Goal: Information Seeking & Learning: Learn about a topic

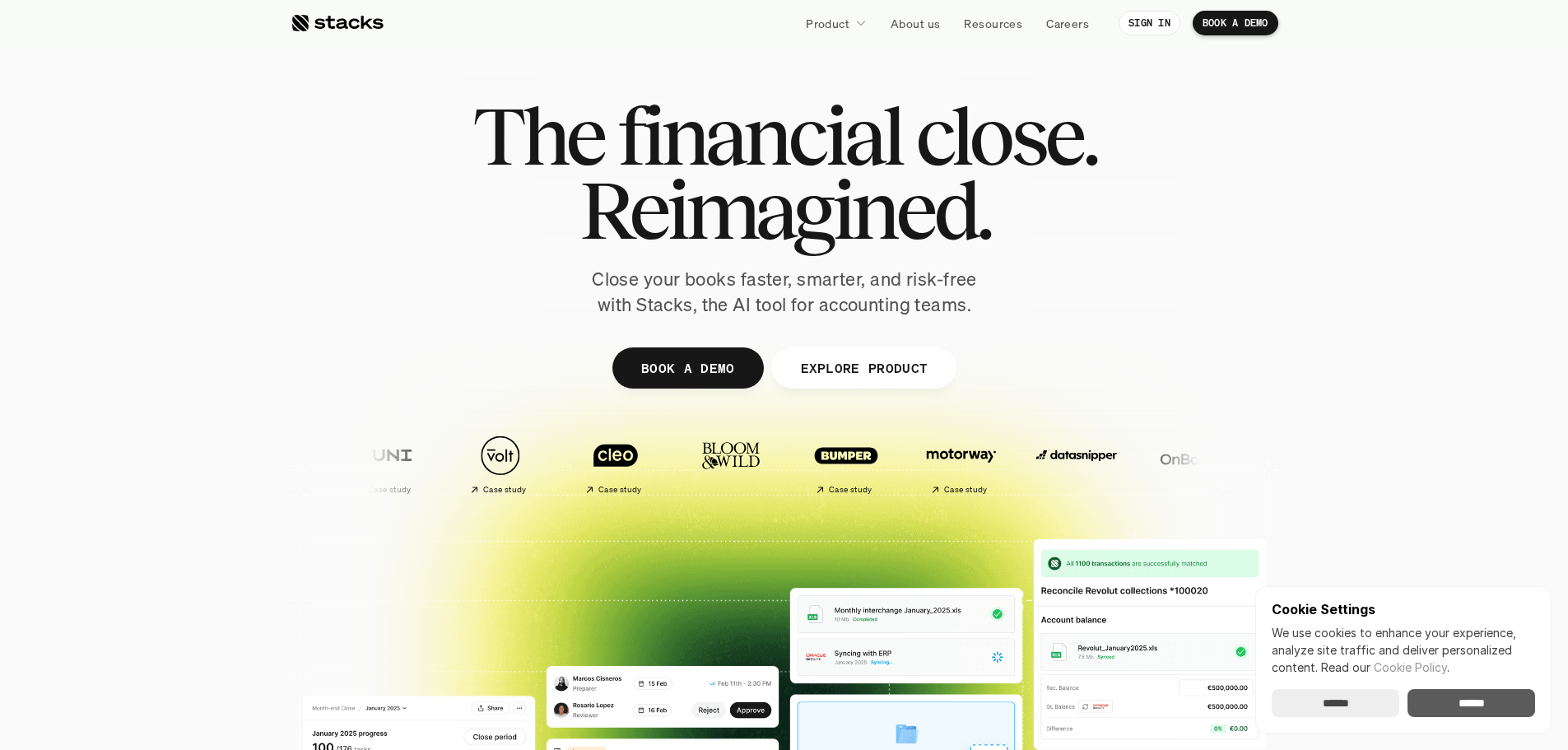
click at [1446, 715] on input "******" at bounding box center [1471, 703] width 128 height 28
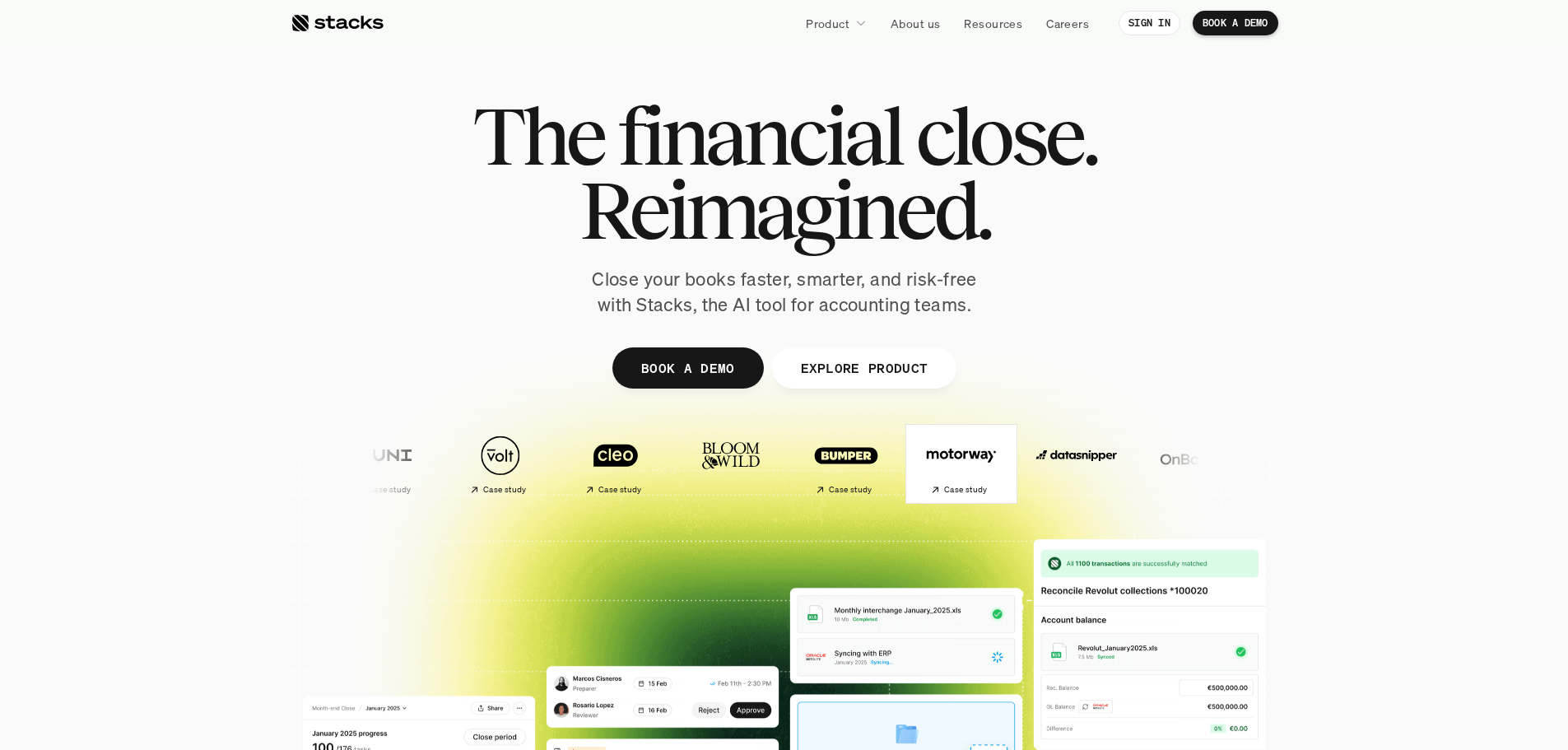
click at [943, 487] on h2 "Case study" at bounding box center [965, 490] width 44 height 10
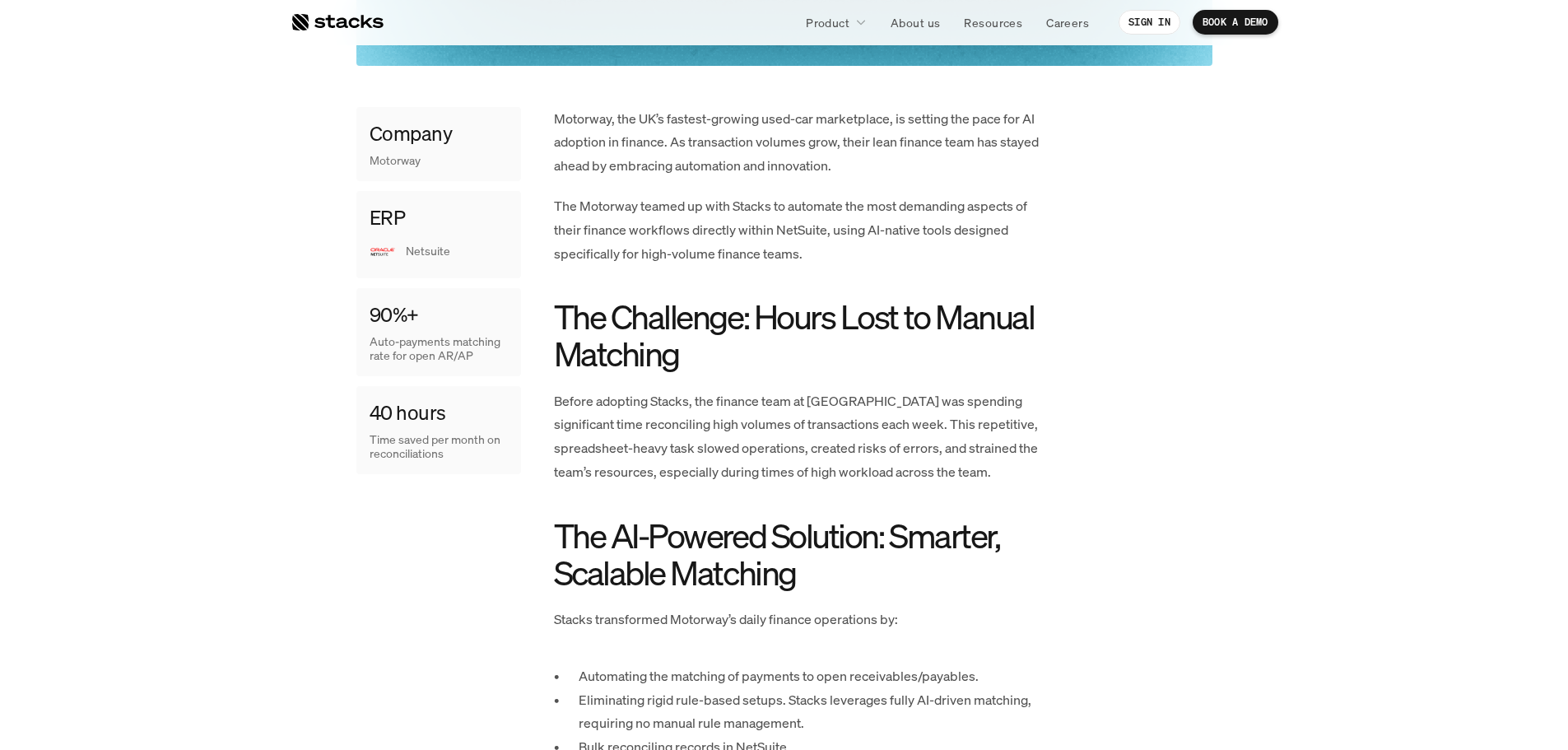
scroll to position [741, 0]
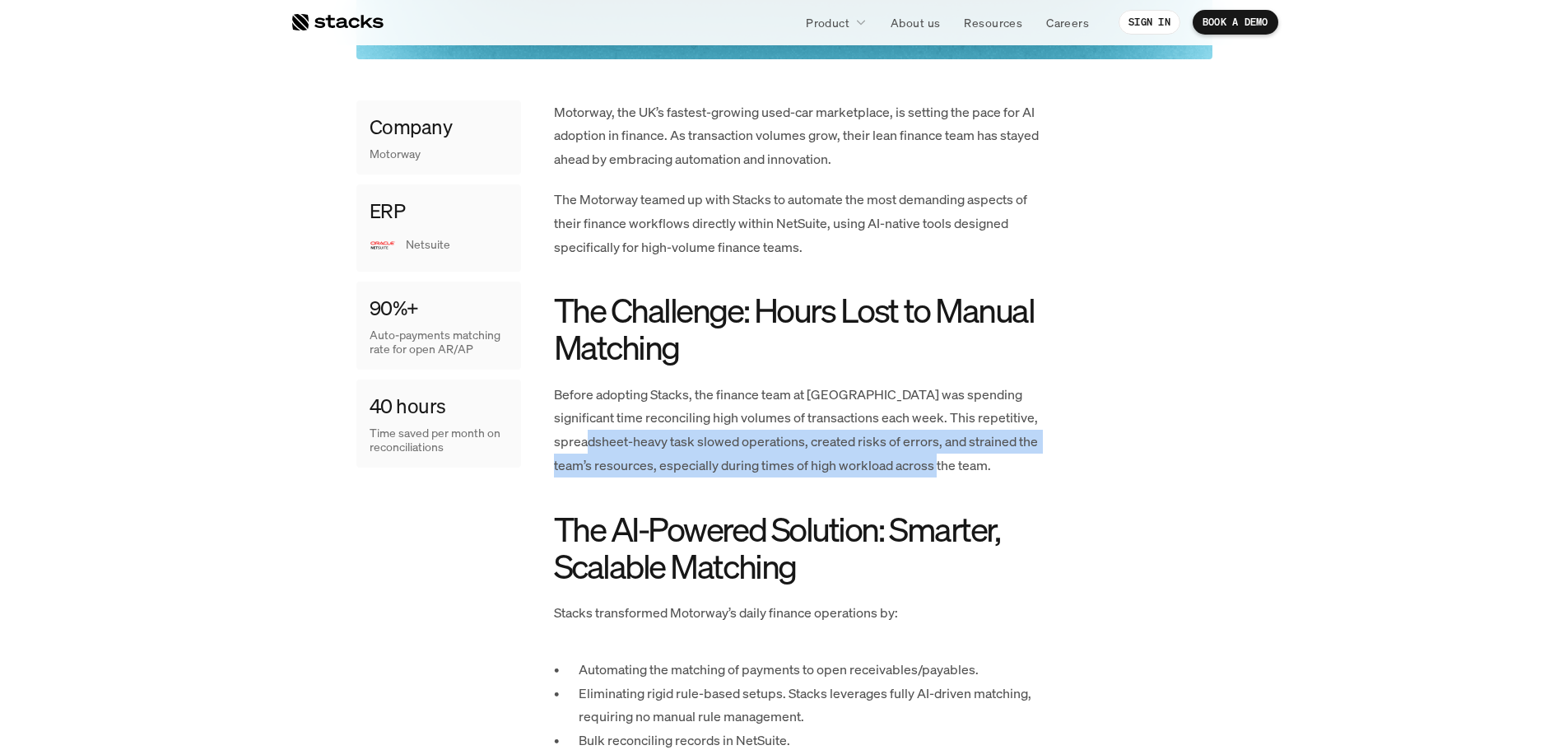
drag, startPoint x: 572, startPoint y: 441, endPoint x: 978, endPoint y: 470, distance: 407.0
click at [978, 470] on p "Before adopting Stacks, the finance team at [GEOGRAPHIC_DATA] was spending sign…" at bounding box center [800, 430] width 494 height 95
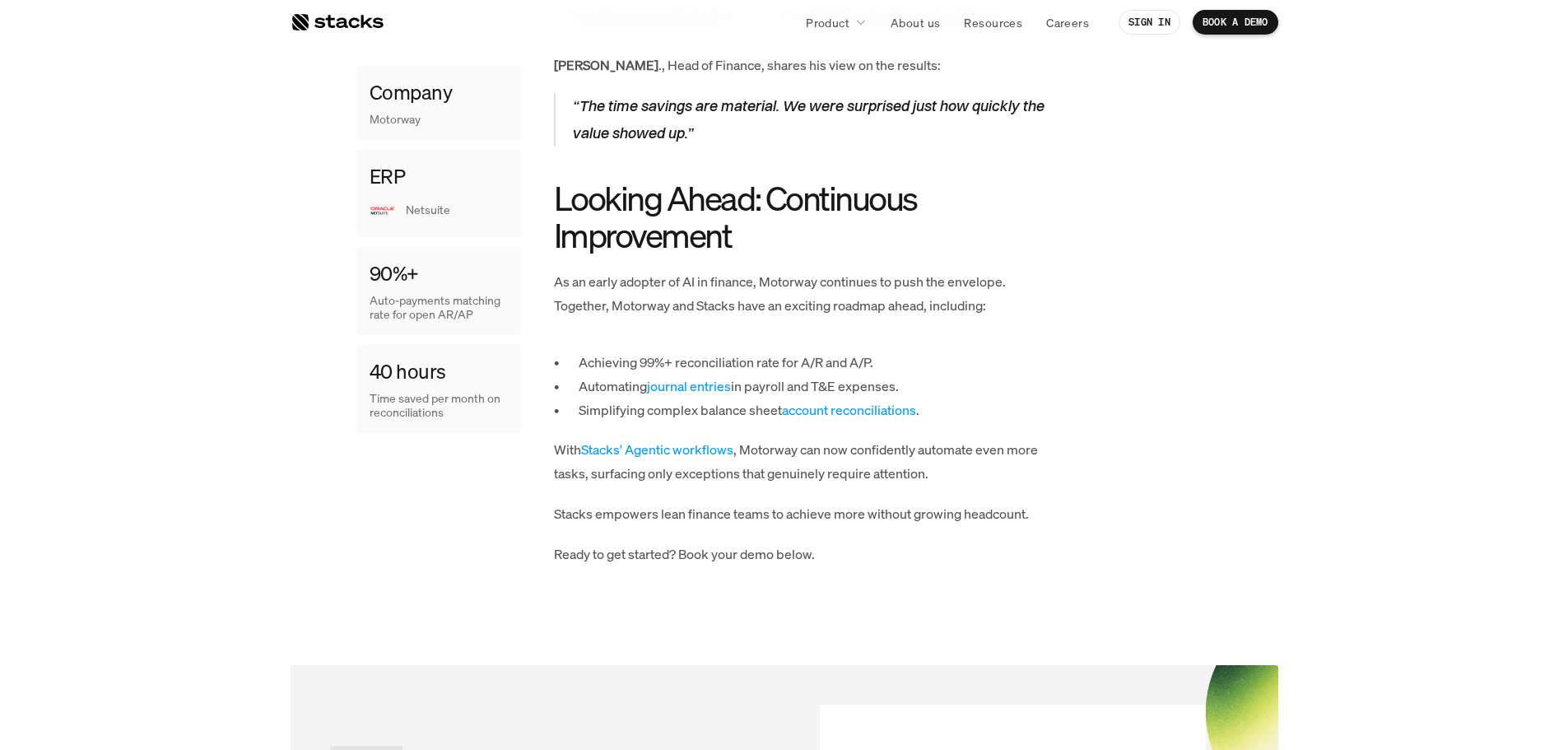
scroll to position [2059, 0]
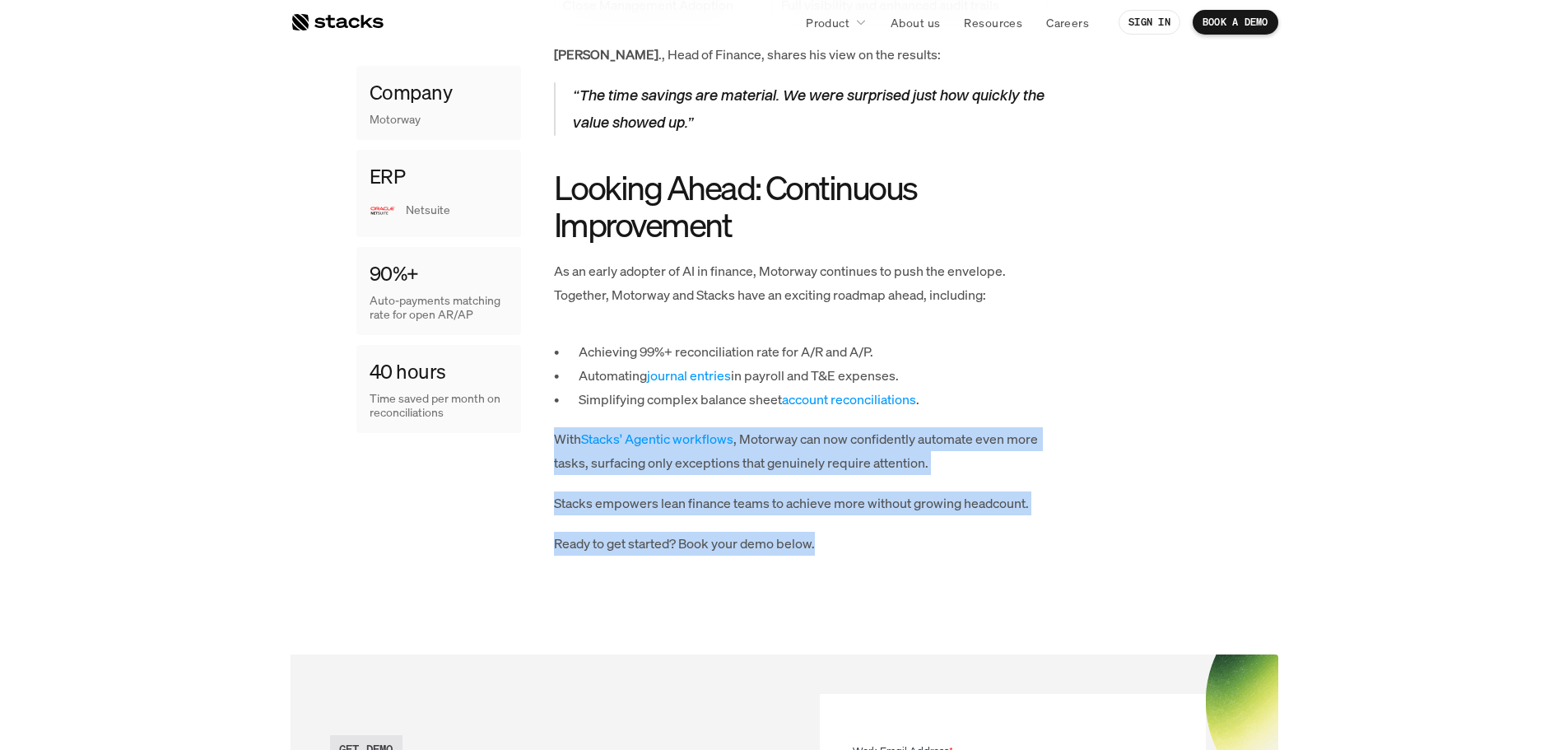
drag, startPoint x: 820, startPoint y: 523, endPoint x: 553, endPoint y: 419, distance: 286.5
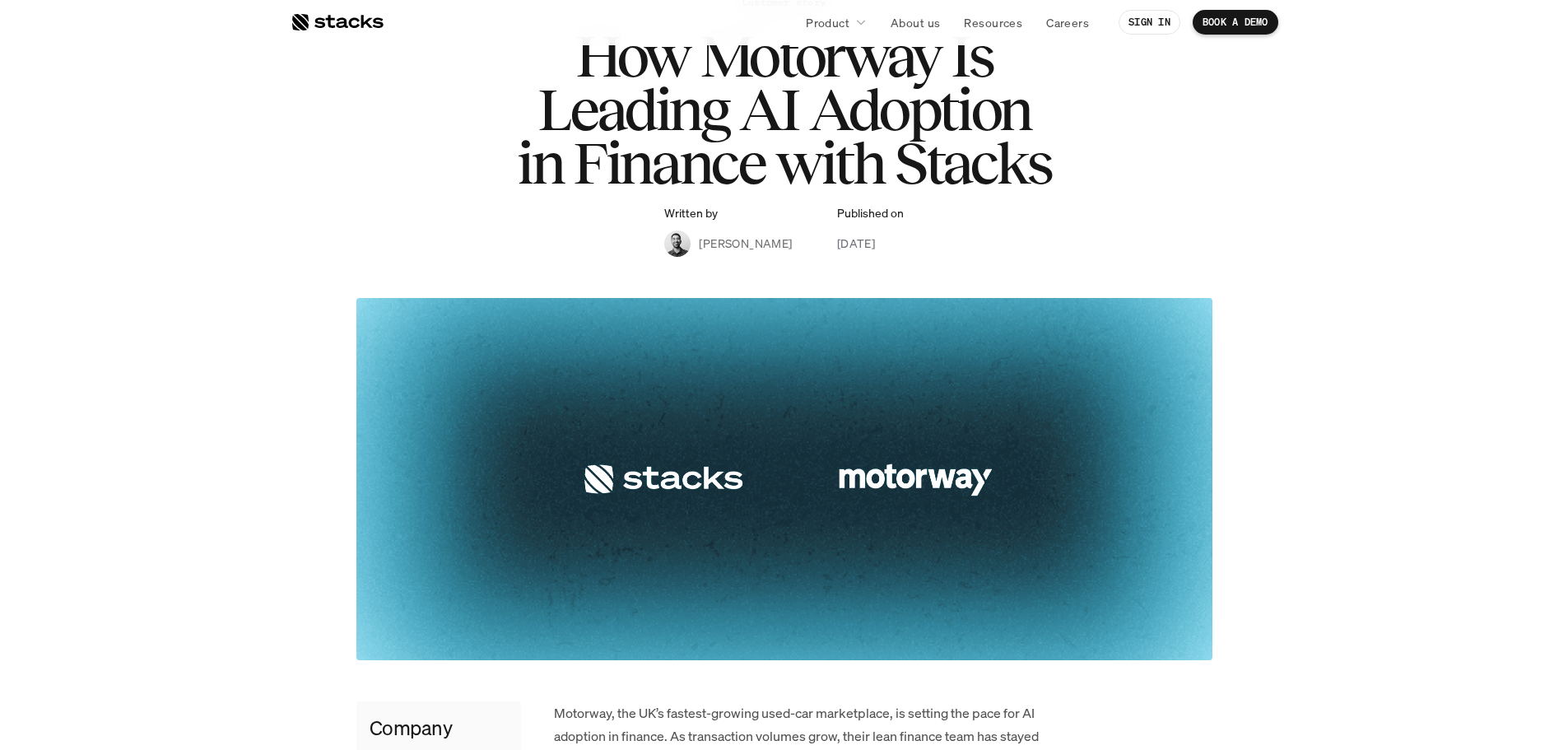
scroll to position [0, 0]
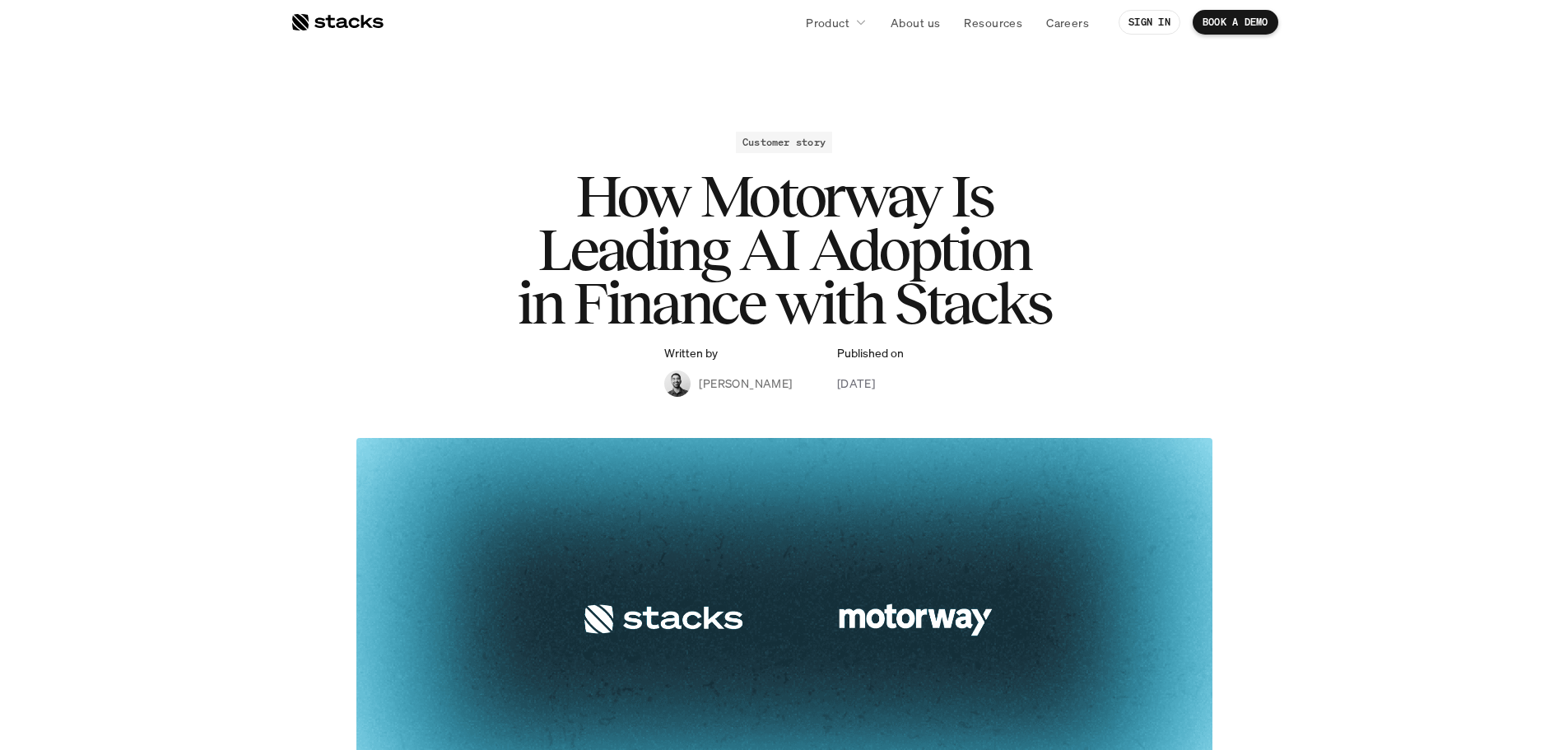
click at [324, 30] on div at bounding box center [337, 22] width 93 height 20
